Goal: Task Accomplishment & Management: Manage account settings

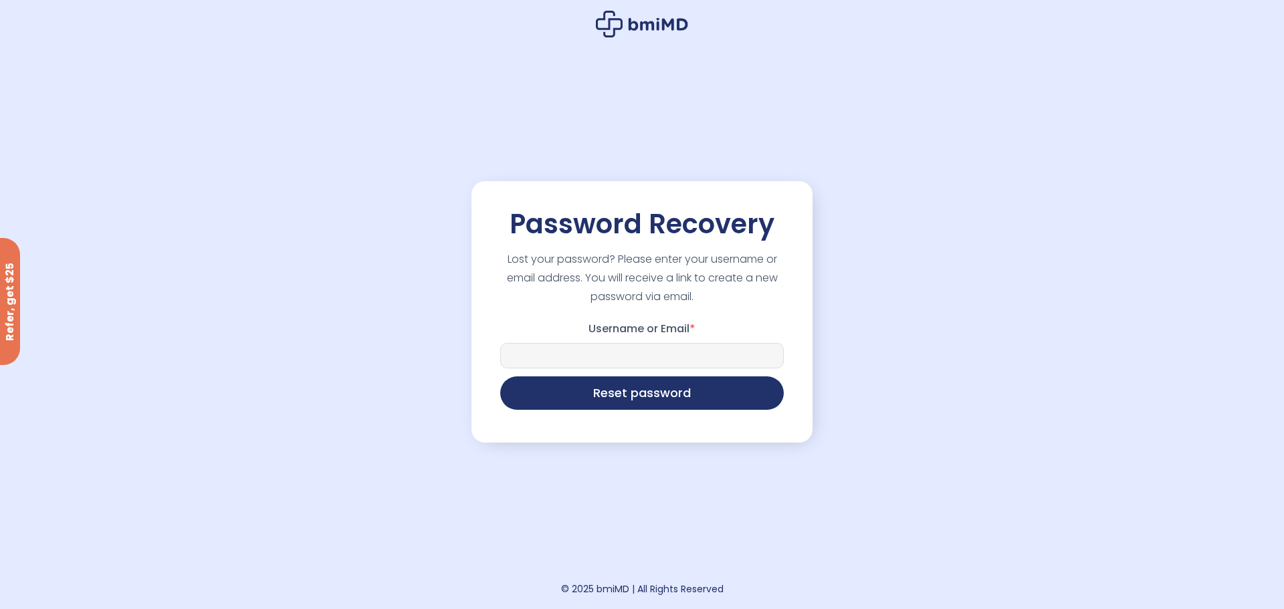
click at [625, 350] on input "Username or Email *" at bounding box center [641, 355] width 283 height 25
type input "**********"
click at [620, 391] on button "Reset password" at bounding box center [641, 391] width 283 height 33
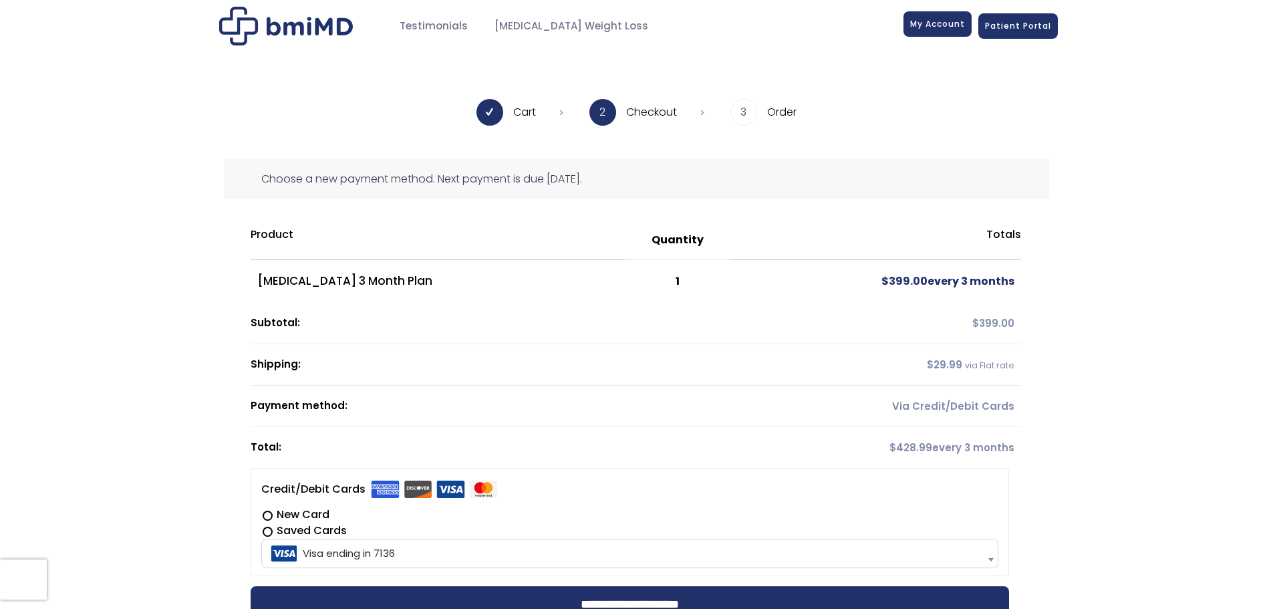
click at [940, 23] on span "My Account" at bounding box center [937, 23] width 55 height 11
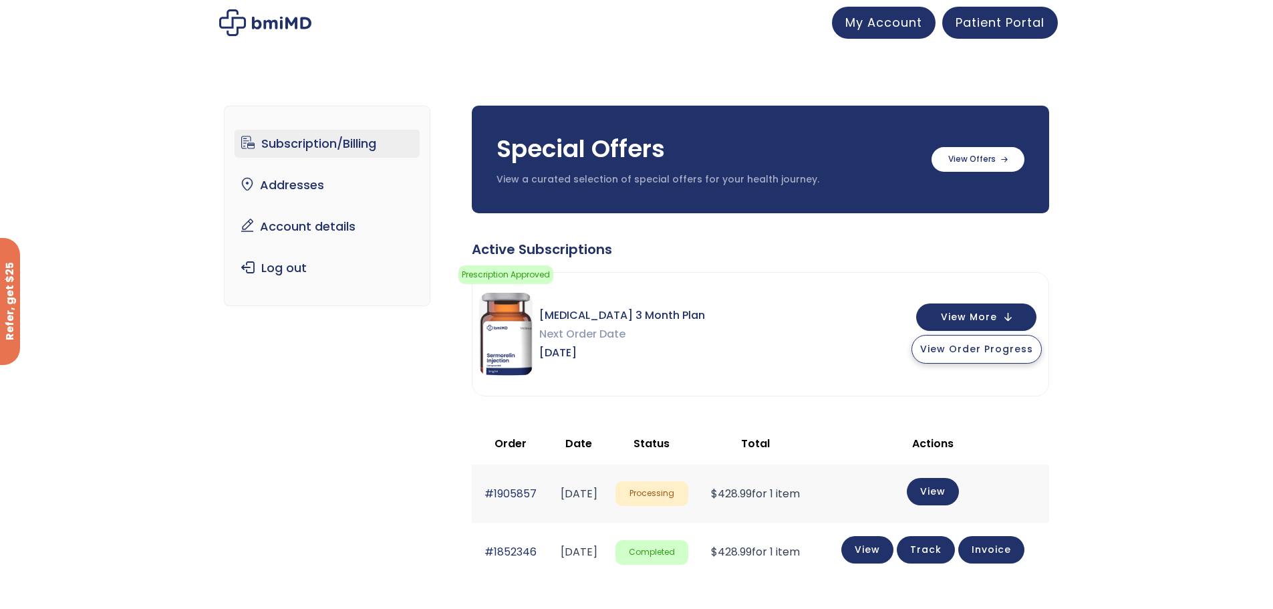
click at [984, 345] on span "View Order Progress" at bounding box center [977, 348] width 113 height 13
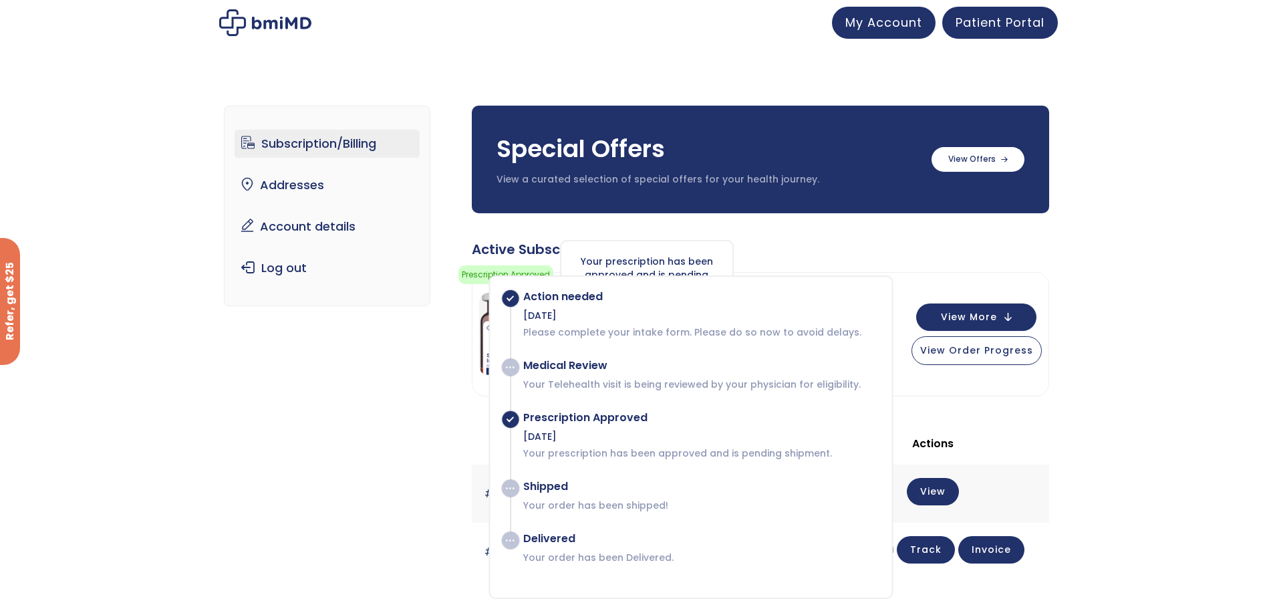
click at [691, 251] on div "Your prescription has been approved and is pending shipment." at bounding box center [647, 275] width 174 height 70
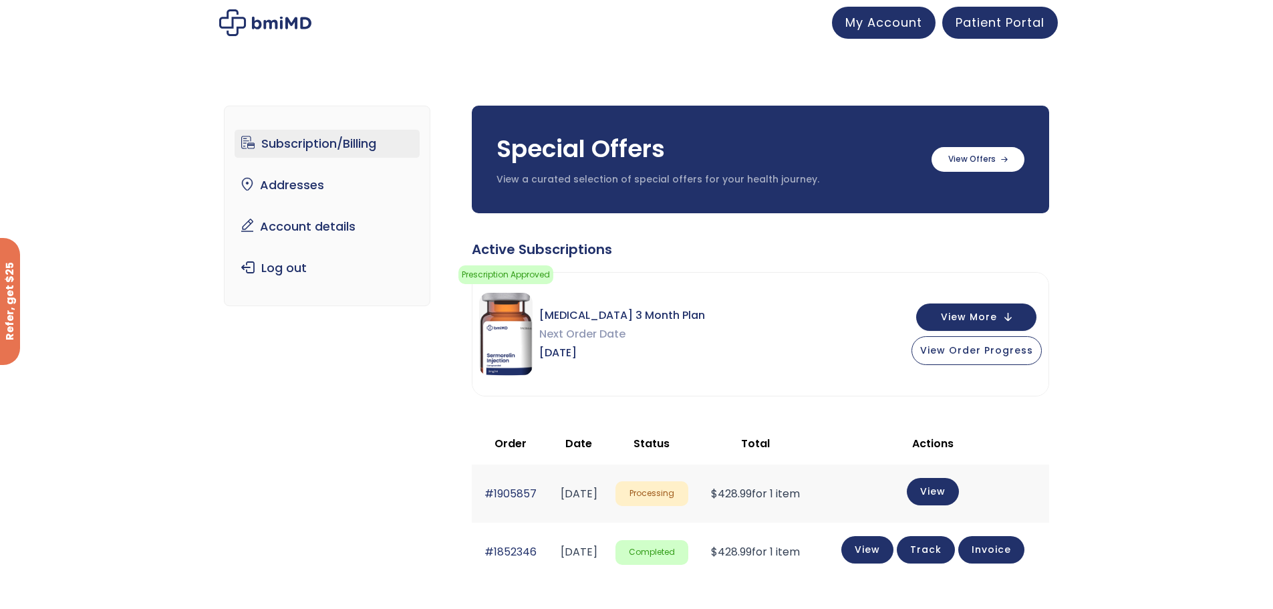
click at [879, 259] on div "Active Subscriptions Prescription Approved Your prescription has been approved …" at bounding box center [761, 528] width 578 height 576
click at [378, 140] on link "Subscription/Billing" at bounding box center [327, 144] width 185 height 28
